Goal: Navigation & Orientation: Find specific page/section

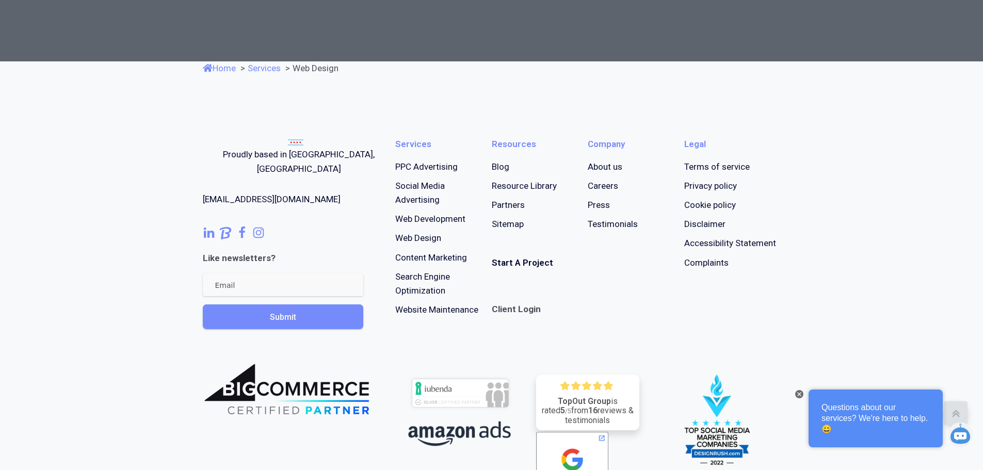
scroll to position [2172, 0]
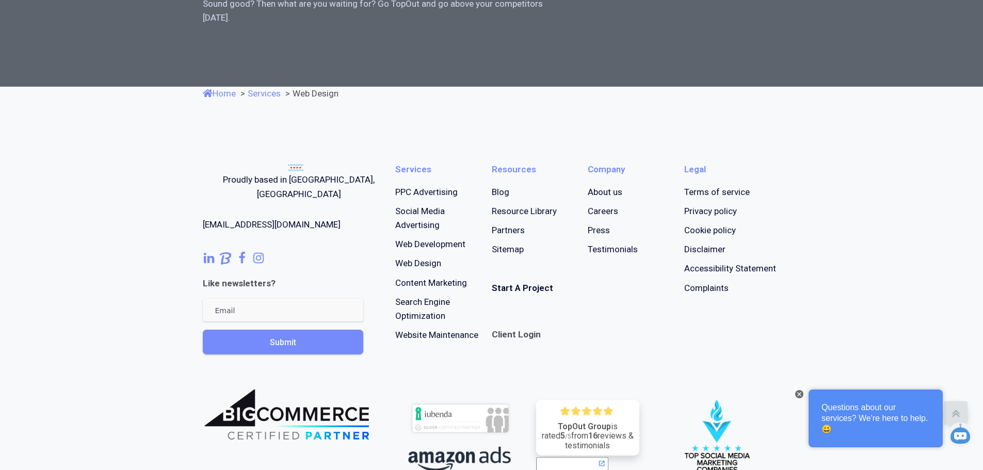
drag, startPoint x: 985, startPoint y: 61, endPoint x: 945, endPoint y: 419, distance: 360.3
click at [604, 208] on link "Careers" at bounding box center [603, 211] width 30 height 14
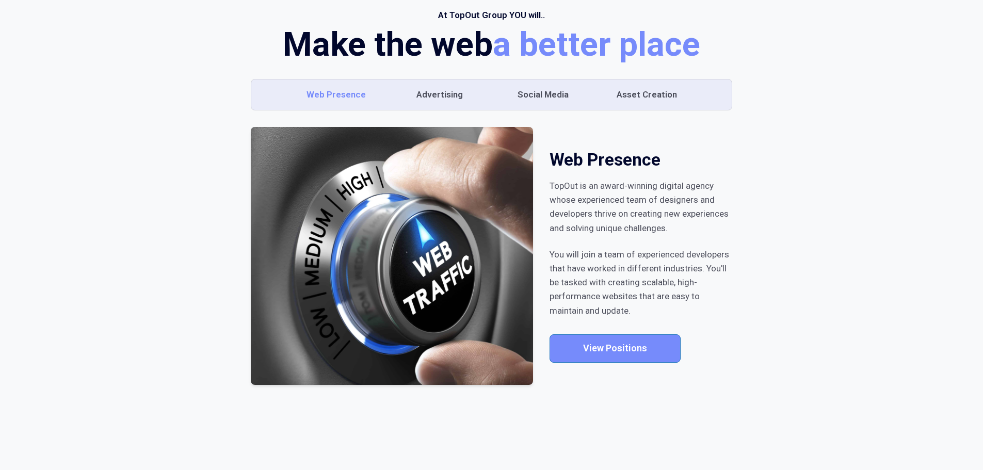
scroll to position [91, 0]
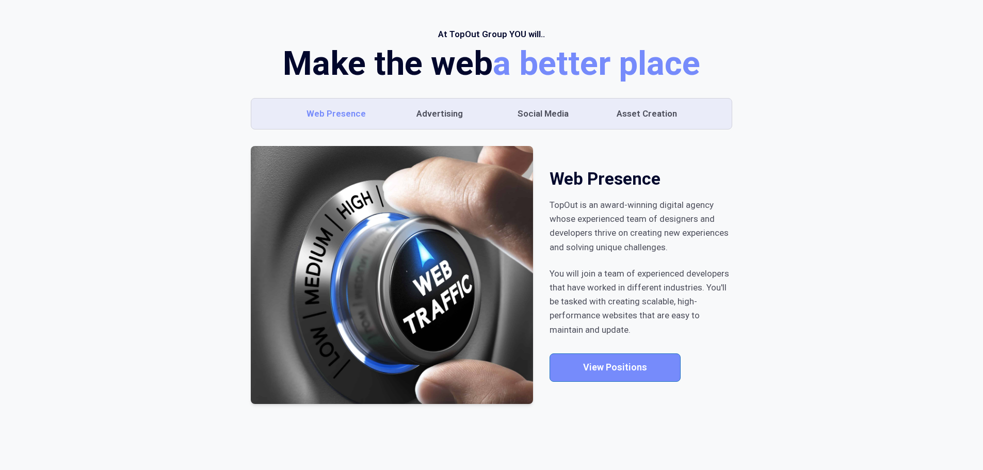
click at [970, 55] on section "At TopOut Group YOU will.. Make the web a better place Web Presence Advertising…" at bounding box center [491, 215] width 983 height 500
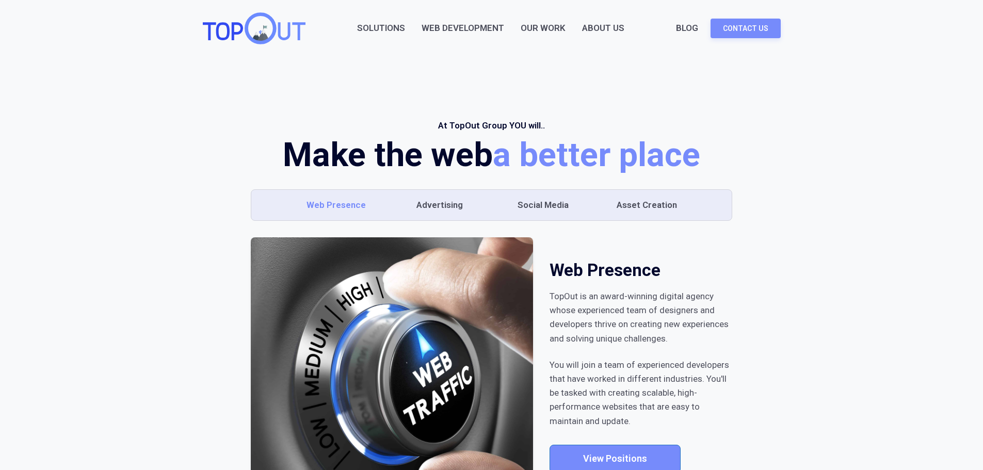
click at [535, 26] on link "Our Work" at bounding box center [543, 28] width 45 height 14
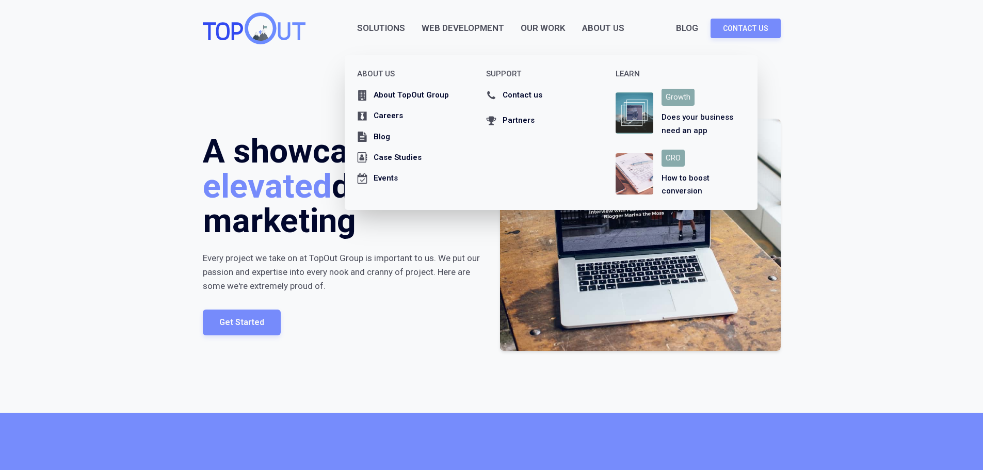
click at [613, 23] on div "About Us" at bounding box center [603, 28] width 42 height 14
click at [512, 93] on div "Contact us" at bounding box center [522, 95] width 40 height 13
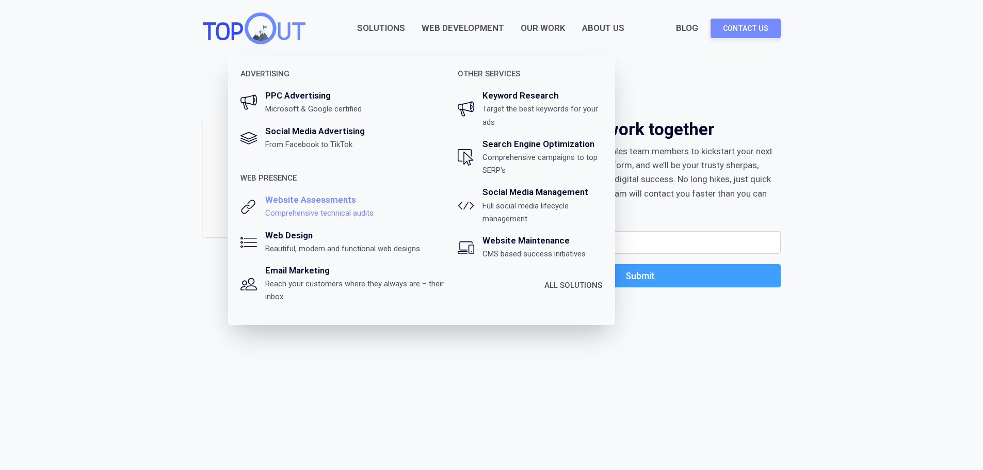
click at [315, 202] on div "Website Assessments" at bounding box center [310, 200] width 91 height 14
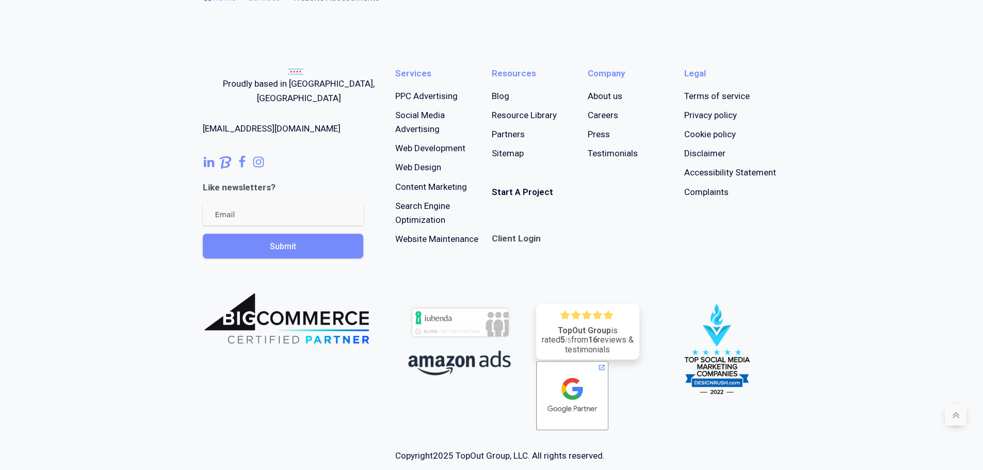
scroll to position [2284, 0]
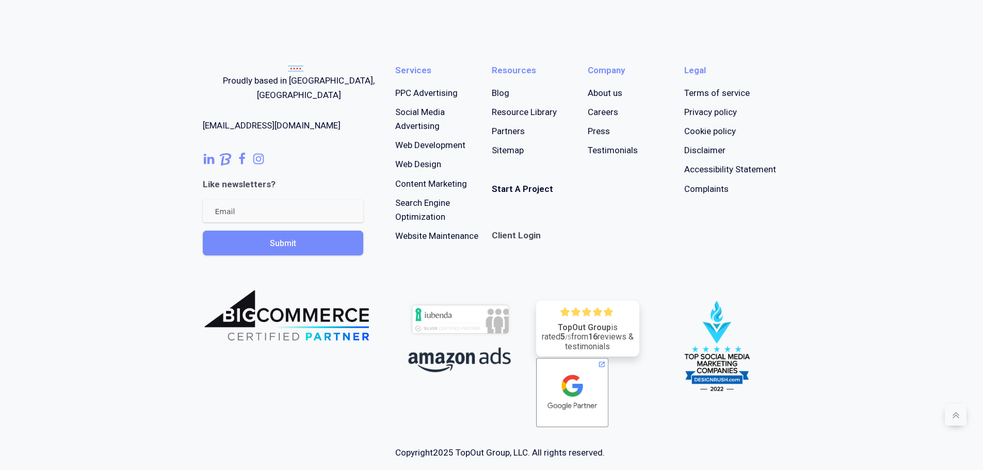
click at [606, 93] on link "About us" at bounding box center [605, 93] width 35 height 14
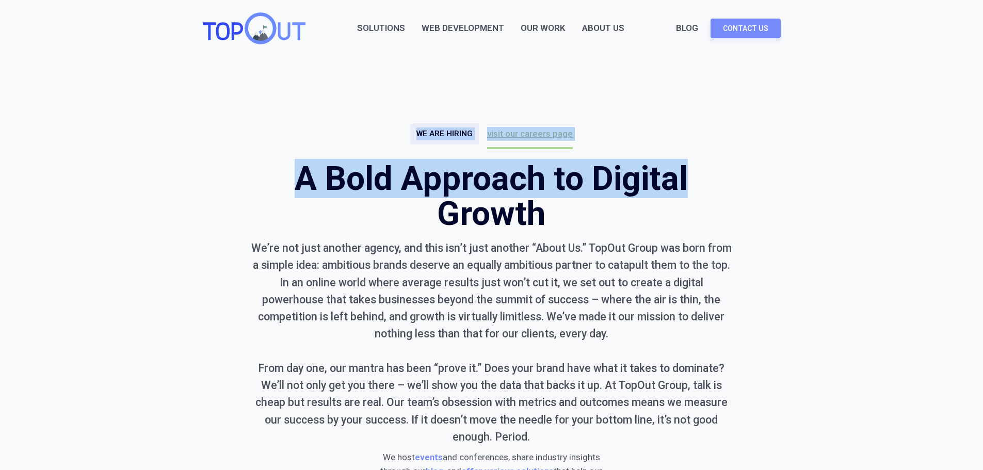
drag, startPoint x: 982, startPoint y: 46, endPoint x: 986, endPoint y: 86, distance: 39.4
